Goal: Ask a question

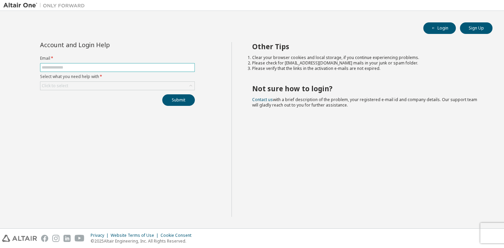
click at [112, 67] on input "text" at bounding box center [117, 67] width 151 height 5
type input "**********"
click at [82, 85] on div "Click to select" at bounding box center [117, 86] width 154 height 8
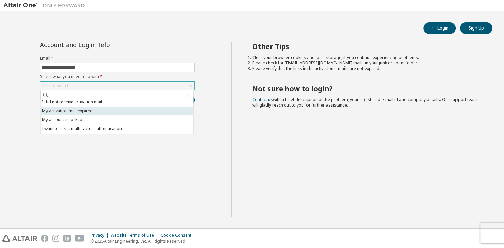
scroll to position [19, 0]
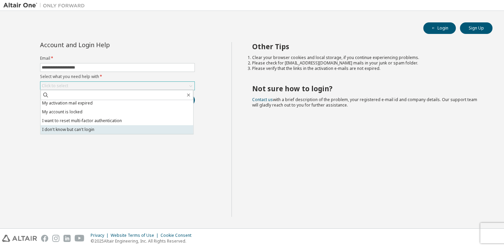
click at [77, 128] on li "I don't know but can't login" at bounding box center [116, 129] width 153 height 9
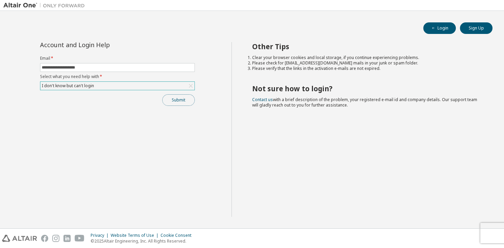
click at [181, 105] on button "Submit" at bounding box center [178, 100] width 33 height 12
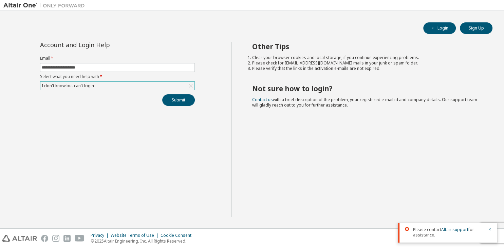
click at [490, 230] on icon "button" at bounding box center [490, 229] width 2 height 2
click at [177, 84] on div "I don't know but can't login" at bounding box center [117, 86] width 154 height 8
